Goal: Transaction & Acquisition: Purchase product/service

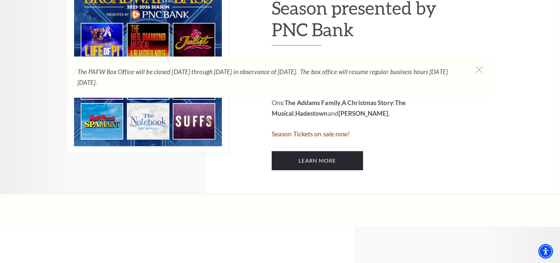
scroll to position [266, 0]
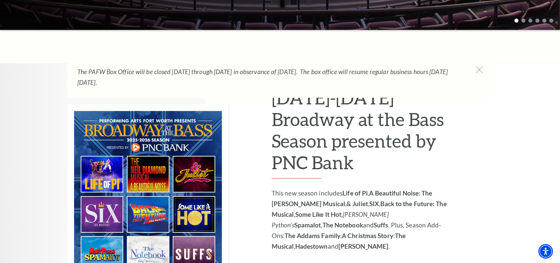
click at [154, 177] on img at bounding box center [147, 194] width 161 height 181
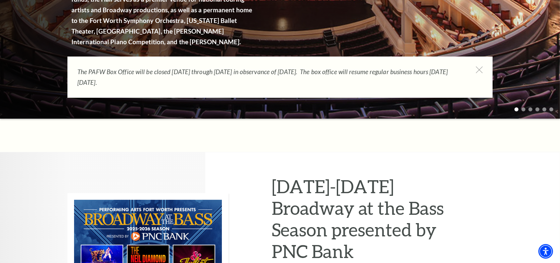
scroll to position [0, 0]
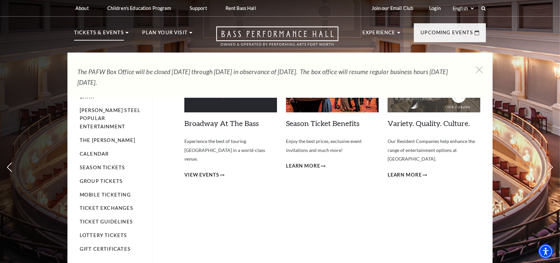
click at [87, 31] on p "Tickets & Events" at bounding box center [99, 35] width 50 height 12
click at [208, 171] on span "View Events" at bounding box center [201, 175] width 35 height 8
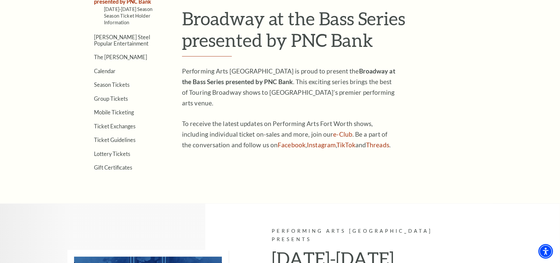
scroll to position [43, 0]
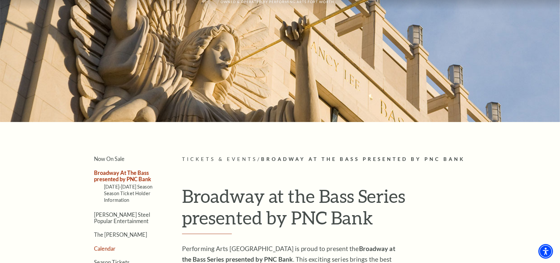
click at [113, 245] on link "Calendar" at bounding box center [105, 248] width 22 height 6
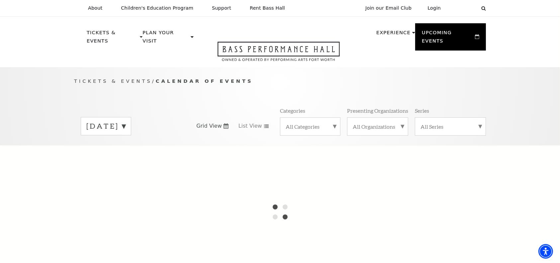
click at [126, 121] on label "August 2025" at bounding box center [105, 126] width 39 height 10
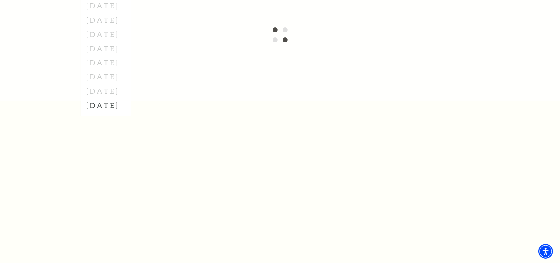
scroll to position [88, 0]
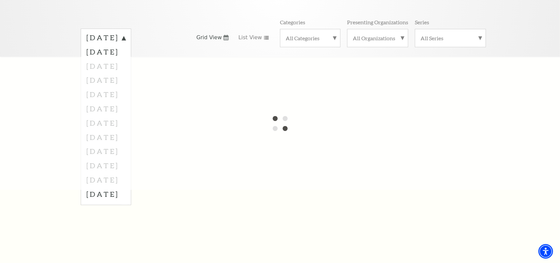
click at [122, 73] on div at bounding box center [280, 123] width 560 height 133
click at [122, 70] on div at bounding box center [280, 123] width 560 height 133
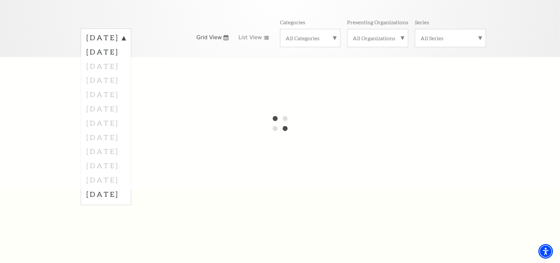
click at [122, 70] on div at bounding box center [280, 123] width 560 height 133
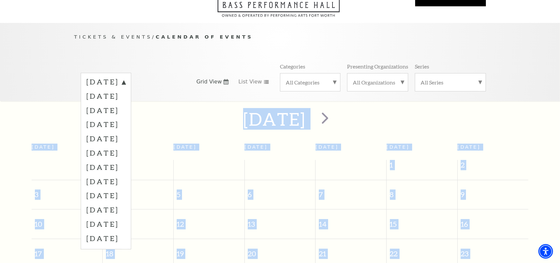
scroll to position [58, 0]
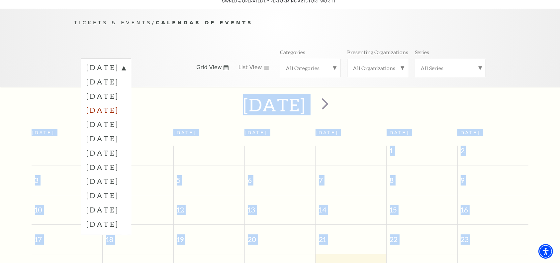
click at [126, 103] on label "November 2025" at bounding box center [105, 110] width 39 height 14
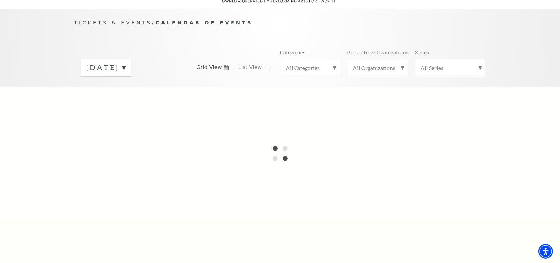
click at [126, 62] on label "August 2025" at bounding box center [105, 67] width 39 height 10
click at [124, 98] on div at bounding box center [280, 153] width 560 height 133
click at [124, 101] on div at bounding box center [280, 153] width 560 height 133
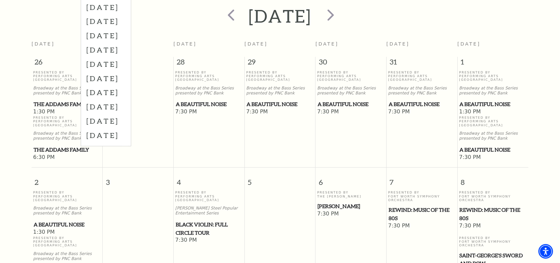
scroll to position [191, 0]
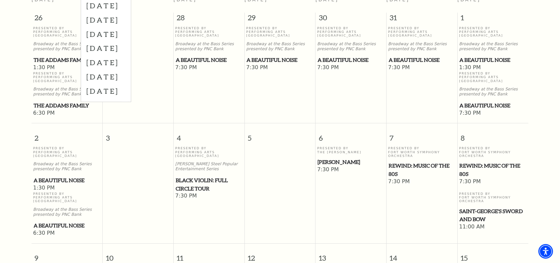
click at [57, 176] on span "A Beautiful Noise" at bounding box center [67, 180] width 67 height 8
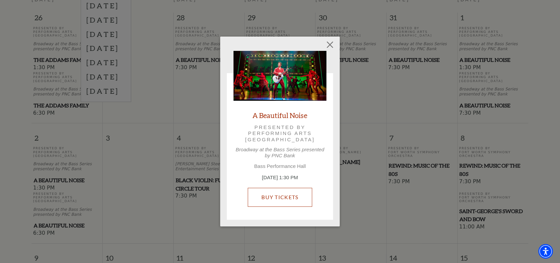
click at [277, 198] on link "Buy Tickets" at bounding box center [280, 197] width 64 height 19
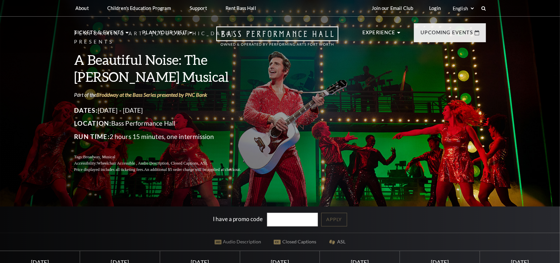
scroll to position [177, 0]
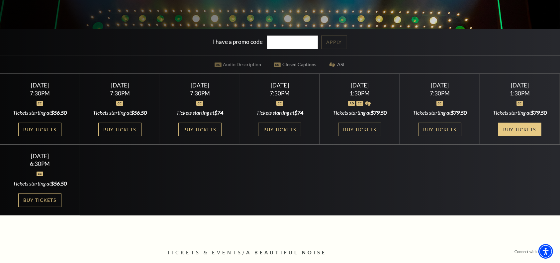
click at [512, 130] on link "Buy Tickets" at bounding box center [519, 130] width 43 height 14
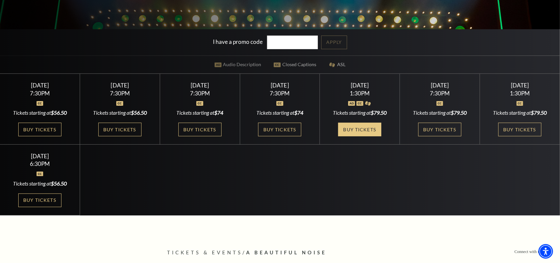
click at [354, 128] on link "Buy Tickets" at bounding box center [359, 130] width 43 height 14
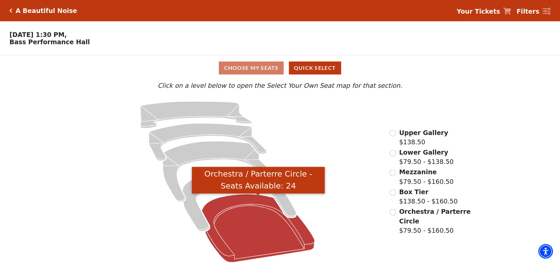
click at [250, 231] on icon "Orchestra / Parterre Circle - Seats Available: 24" at bounding box center [258, 228] width 113 height 68
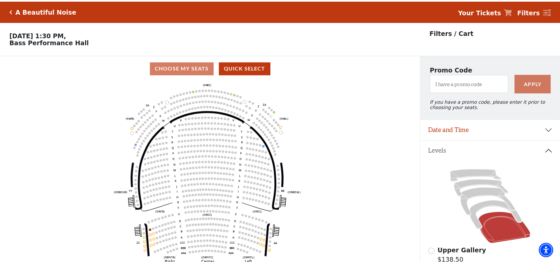
scroll to position [31, 0]
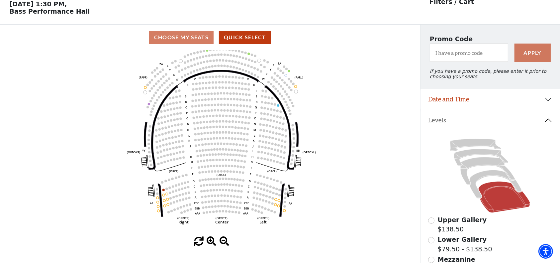
drag, startPoint x: 233, startPoint y: 149, endPoint x: 237, endPoint y: 146, distance: 5.0
click at [237, 145] on circle at bounding box center [236, 144] width 2 height 2
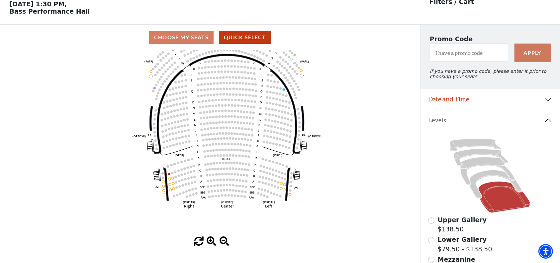
drag, startPoint x: 239, startPoint y: 150, endPoint x: 245, endPoint y: 134, distance: 17.5
click at [245, 134] on icon "Left (ORPITL) Right (ORPITR) Center (ORPITC) ZZ AA YY BB ZA ZA (ORCL) (ORCR) (O…" at bounding box center [210, 143] width 378 height 186
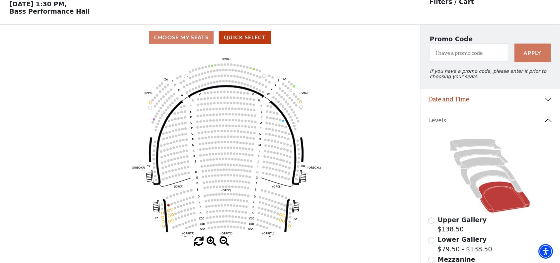
drag, startPoint x: 240, startPoint y: 92, endPoint x: 239, endPoint y: 120, distance: 27.9
click at [239, 120] on icon "Left (ORPITL) Right (ORPITR) Center (ORPITC) ZZ AA YY BB ZA ZA (ORCL) (ORCR) (O…" at bounding box center [210, 143] width 378 height 186
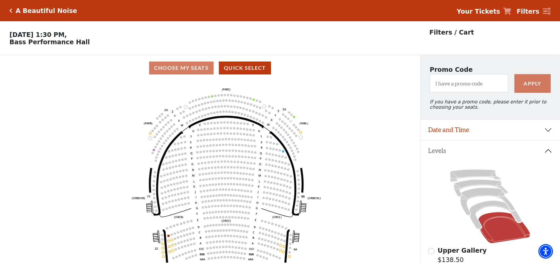
click at [233, 151] on circle at bounding box center [233, 150] width 2 height 2
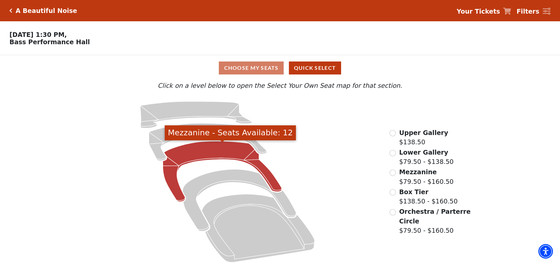
click at [214, 151] on icon "Mezzanine - Seats Available: 12" at bounding box center [222, 171] width 119 height 60
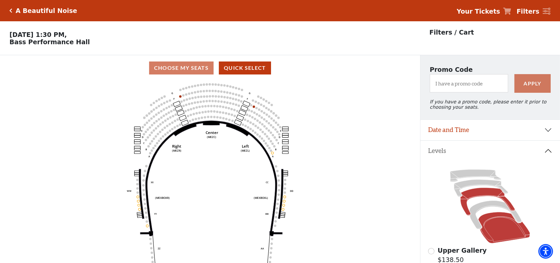
click at [500, 232] on icon at bounding box center [504, 227] width 52 height 31
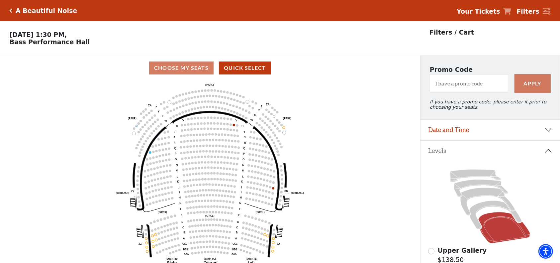
click at [12, 8] on icon "Click here to go back to filters" at bounding box center [11, 10] width 3 height 5
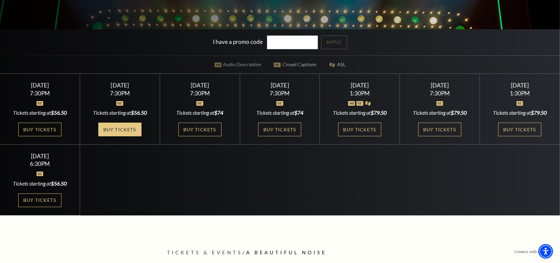
click at [125, 123] on link "Buy Tickets" at bounding box center [119, 130] width 43 height 14
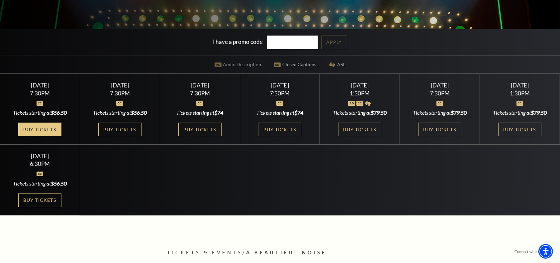
click at [41, 125] on link "Buy Tickets" at bounding box center [39, 130] width 43 height 14
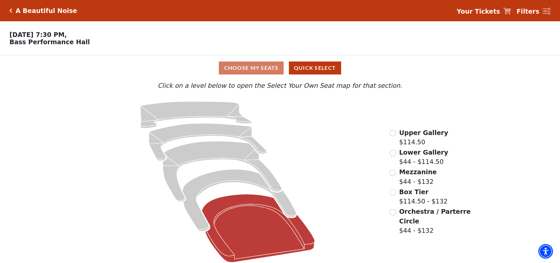
click at [243, 224] on icon at bounding box center [258, 228] width 113 height 68
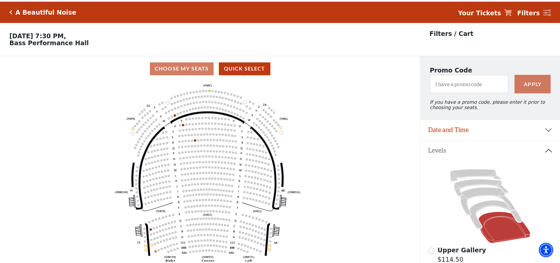
scroll to position [31, 0]
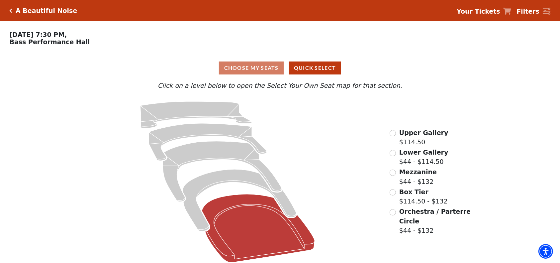
click at [239, 229] on icon at bounding box center [258, 228] width 113 height 68
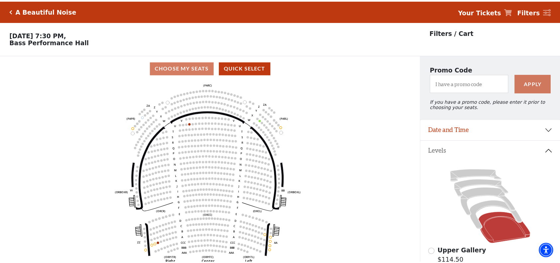
scroll to position [31, 0]
